Goal: Transaction & Acquisition: Purchase product/service

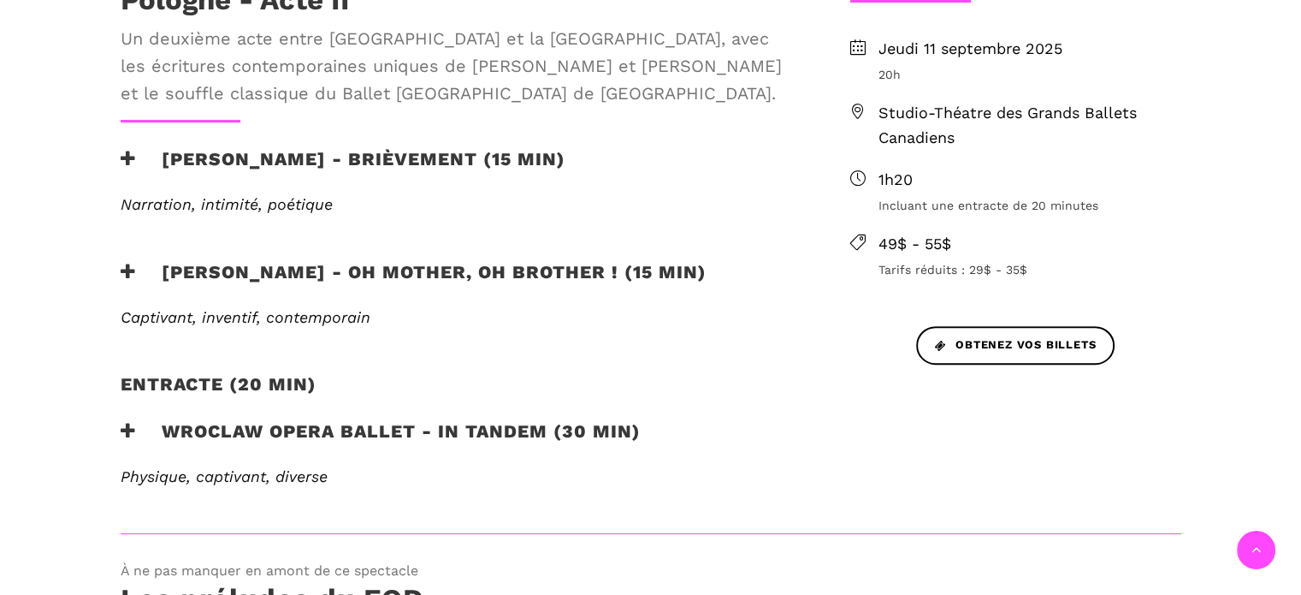
scroll to position [670, 0]
click at [585, 267] on h3 "Cai Glover - Oh mother, oh brother ! (15 min)" at bounding box center [414, 281] width 586 height 43
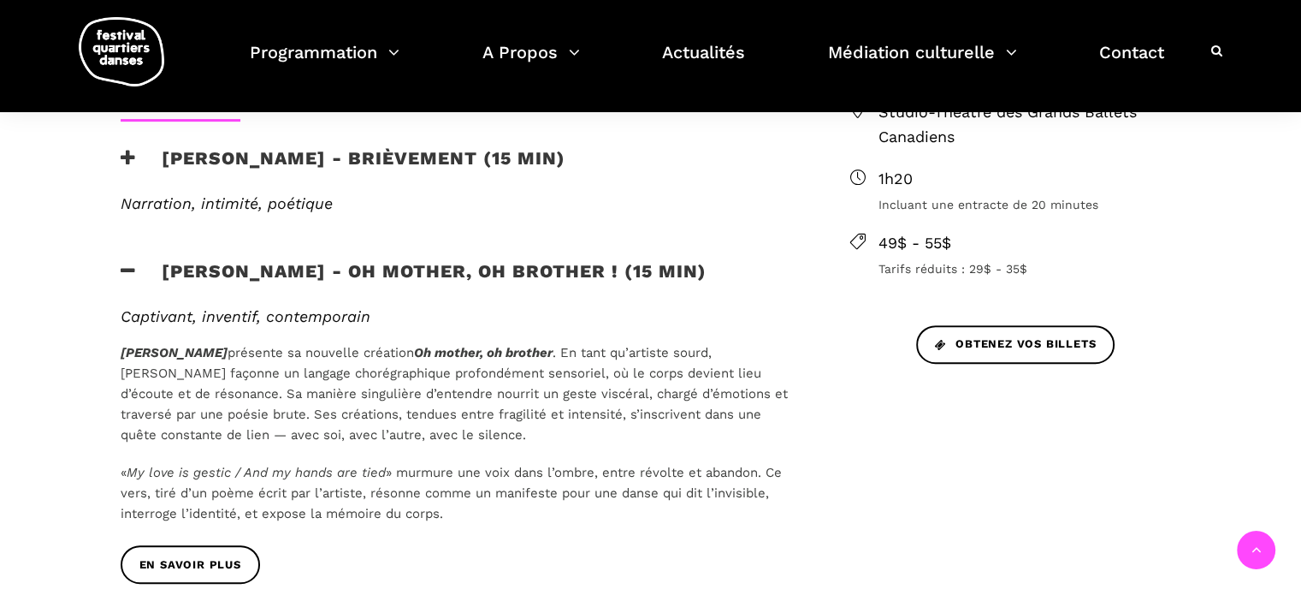
click at [585, 267] on h3 "Cai Glover - Oh mother, oh brother ! (15 min)" at bounding box center [414, 281] width 586 height 43
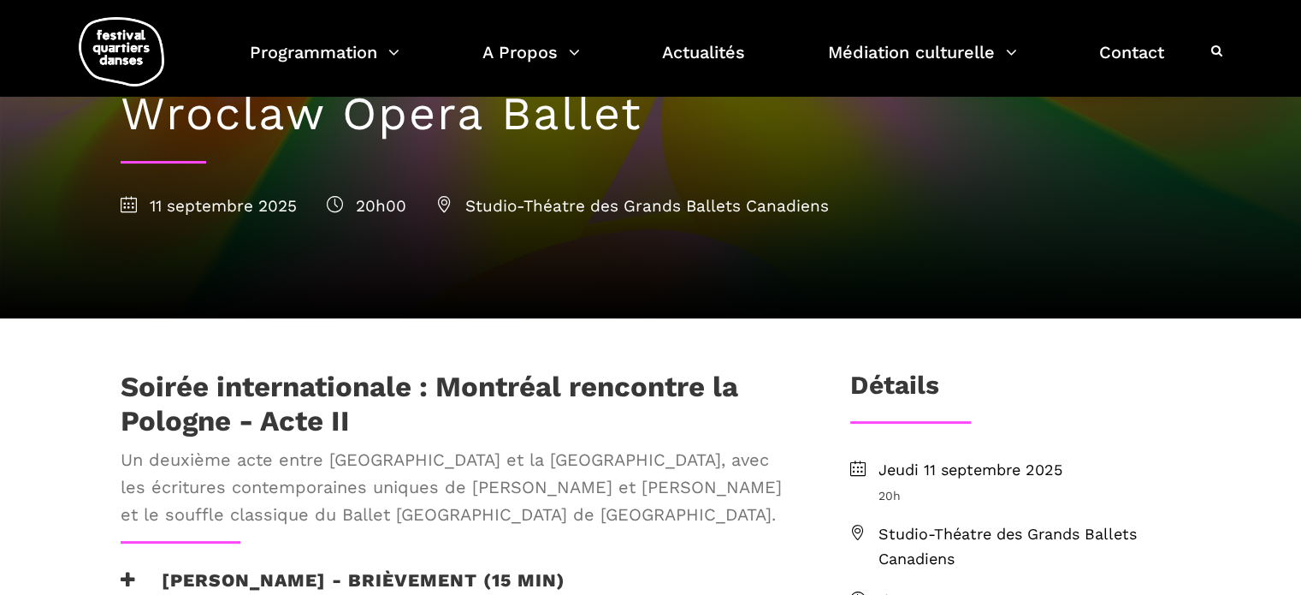
scroll to position [0, 0]
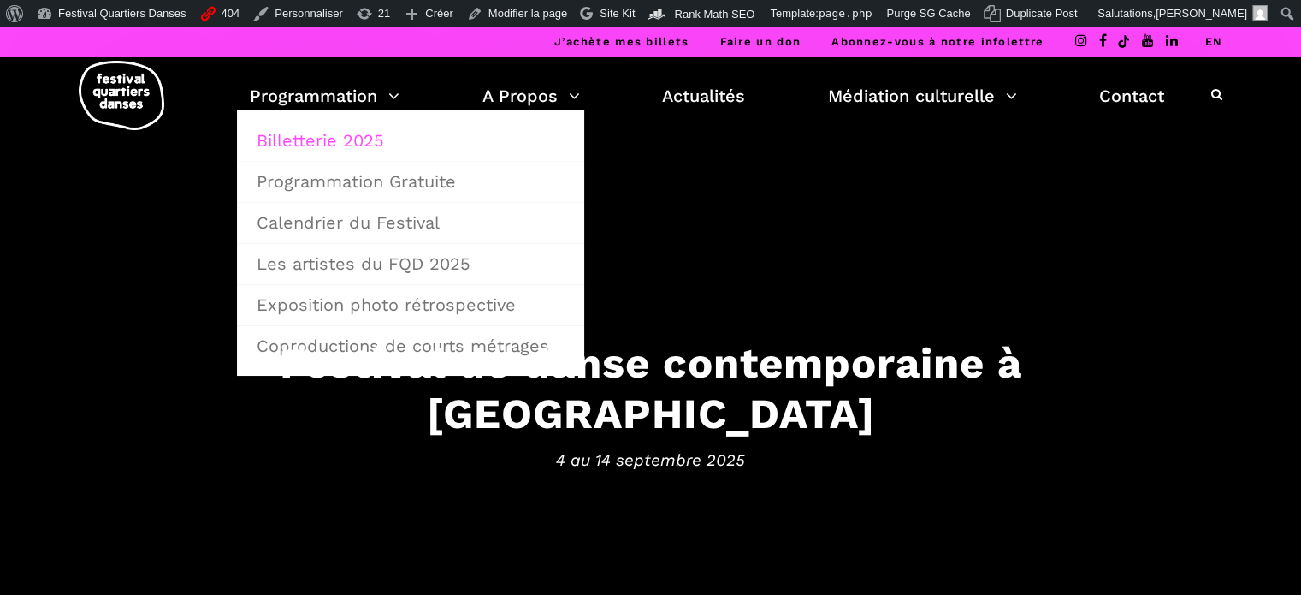
click at [329, 141] on link "Billetterie 2025" at bounding box center [410, 140] width 329 height 39
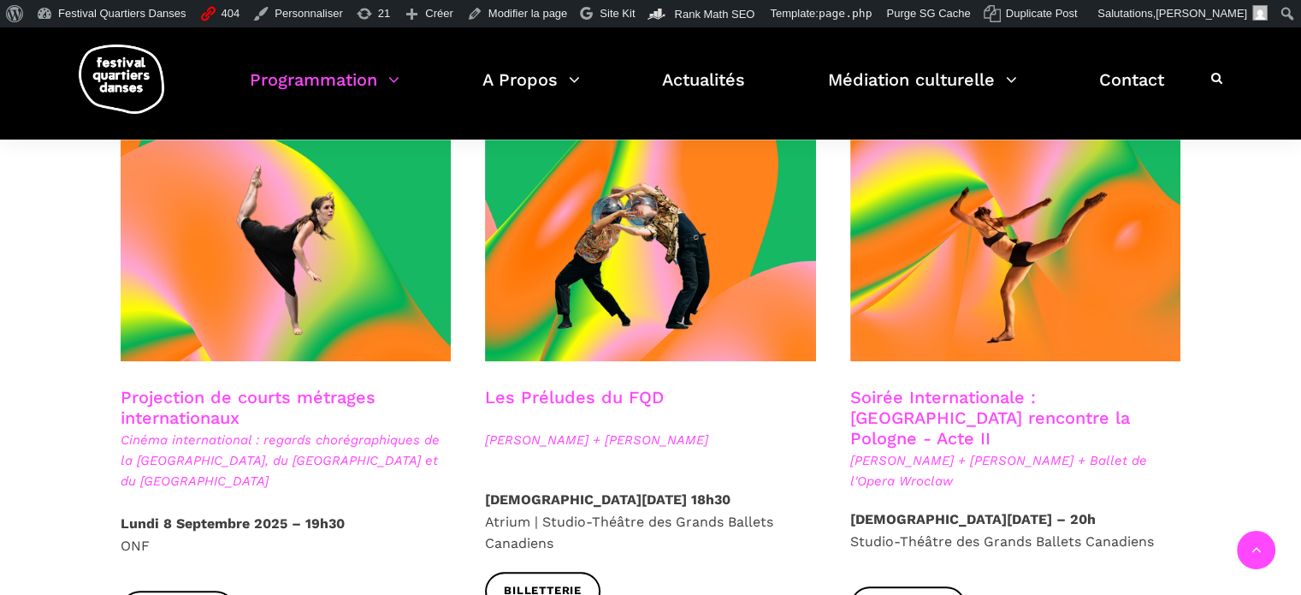
scroll to position [1440, 0]
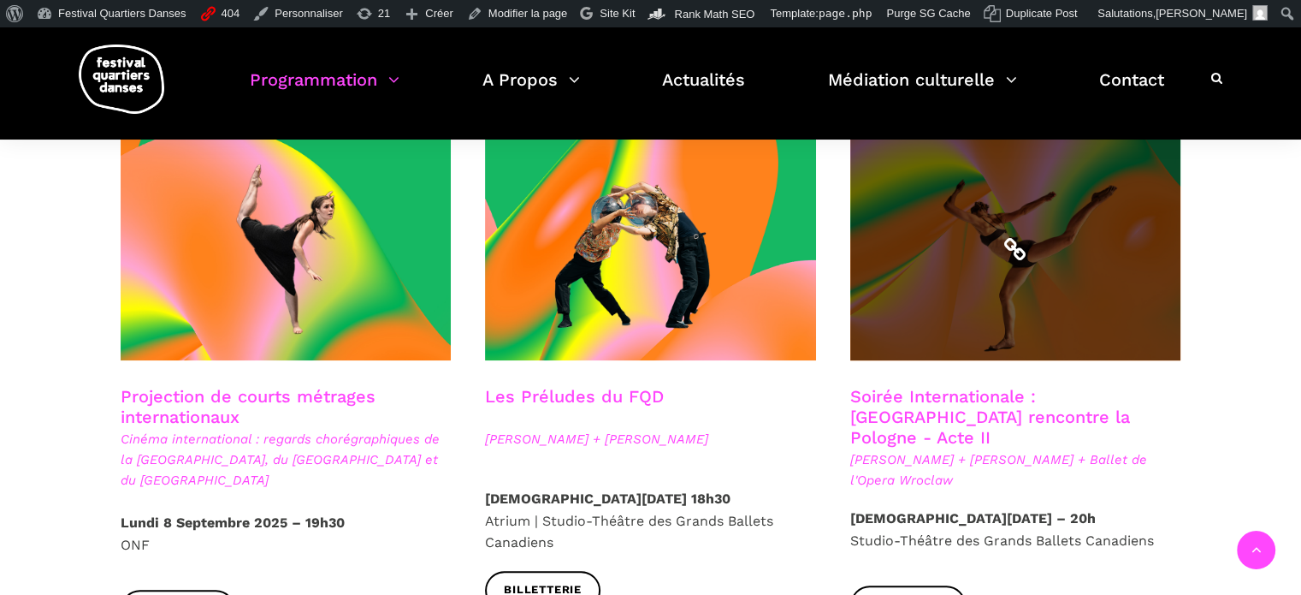
click at [895, 305] on span at bounding box center [1015, 250] width 331 height 222
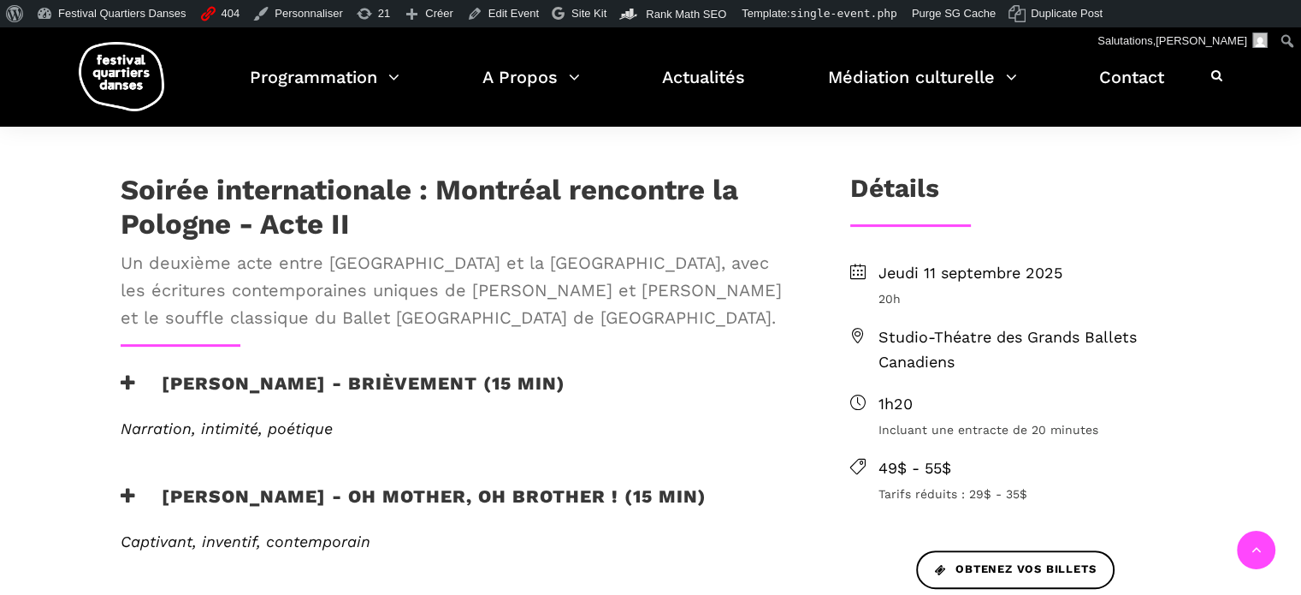
scroll to position [475, 0]
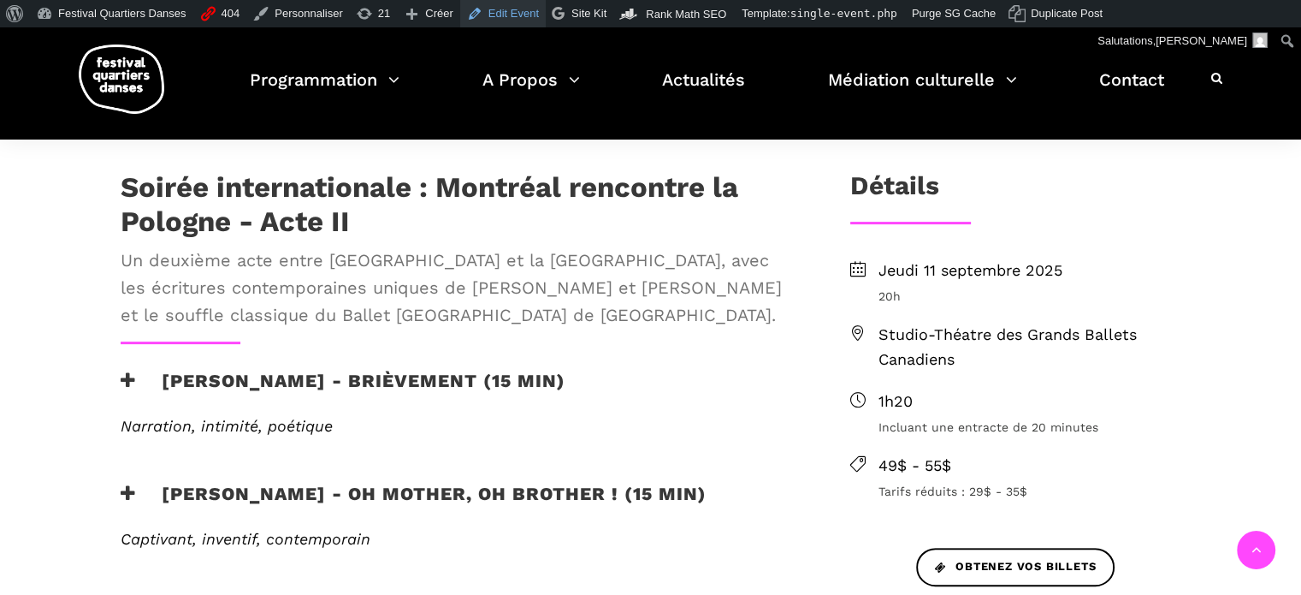
click at [494, 13] on link "Edit Event" at bounding box center [503, 13] width 86 height 27
